Goal: Task Accomplishment & Management: Manage account settings

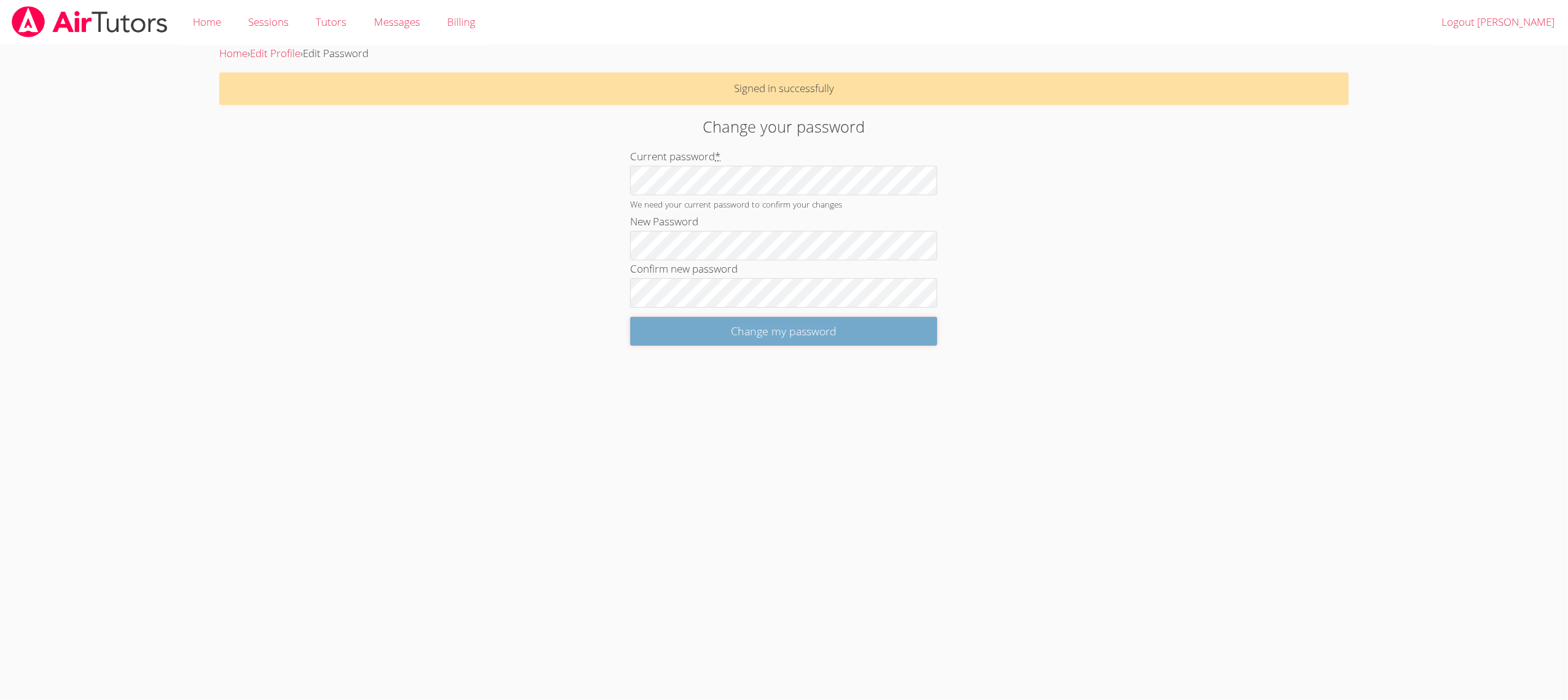
click at [682, 331] on input "Change my password" at bounding box center [783, 331] width 307 height 29
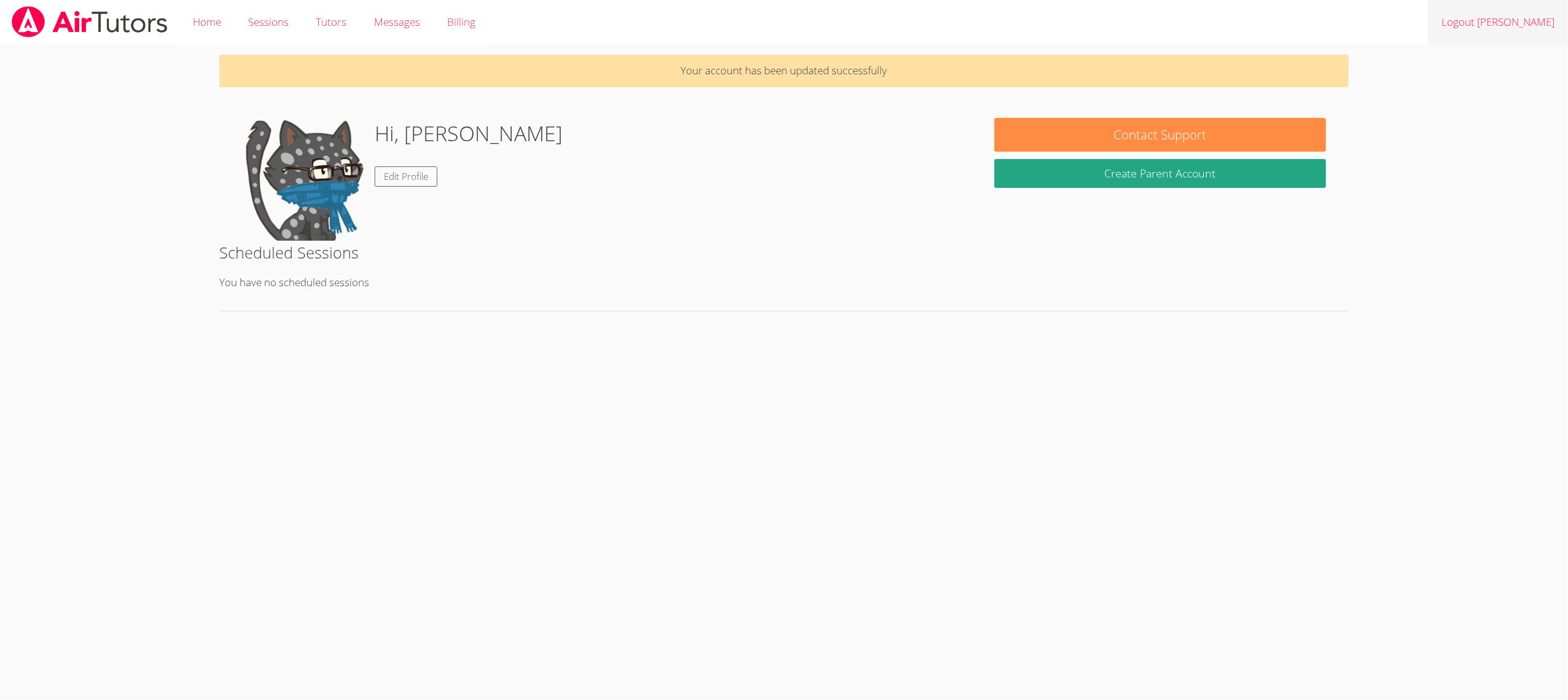
click at [1473, 22] on link "Logout [PERSON_NAME]" at bounding box center [1498, 22] width 140 height 45
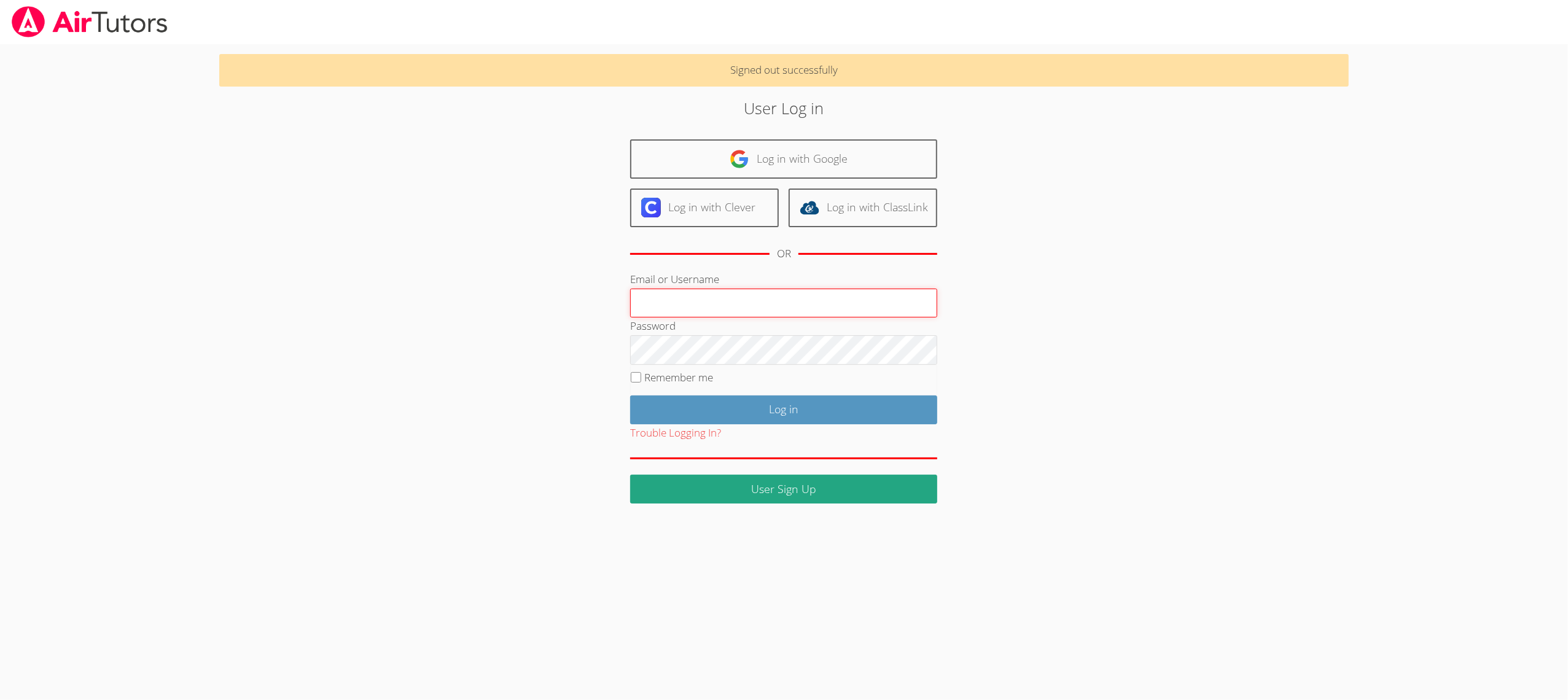
paste input "aymanmosa"
type input "aymanmosa"
click at [636, 410] on input "Log in" at bounding box center [783, 410] width 307 height 29
